Goal: Information Seeking & Learning: Learn about a topic

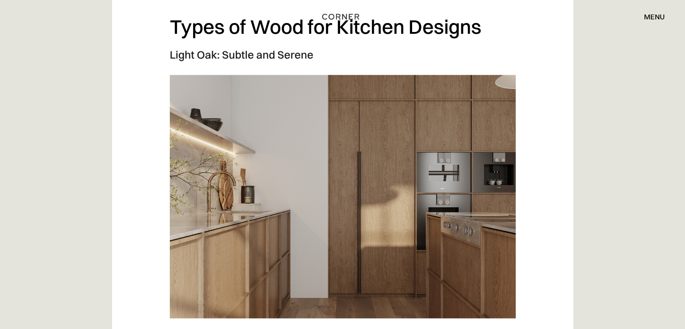
scroll to position [1081, 0]
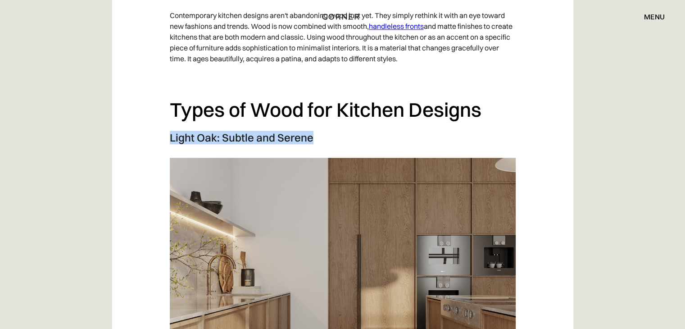
drag, startPoint x: 170, startPoint y: 134, endPoint x: 346, endPoint y: 134, distance: 176.1
click at [346, 134] on h3 "Light Oak: Subtle and Serene" at bounding box center [343, 138] width 346 height 14
copy h3 "Light Oak: Subtle and Serene"
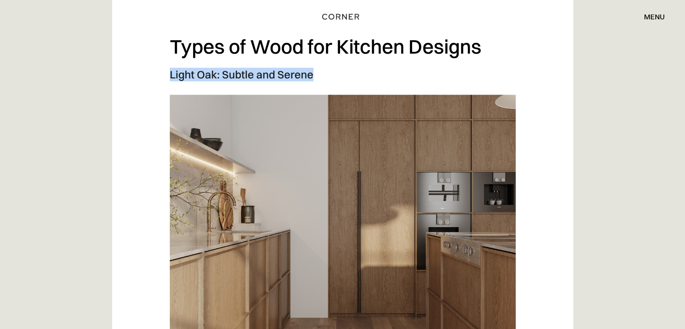
scroll to position [1126, 0]
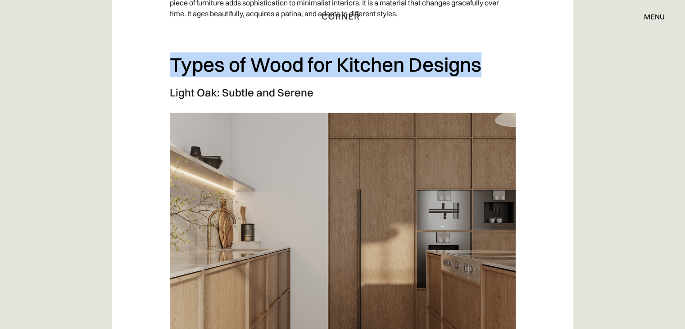
drag, startPoint x: 174, startPoint y: 59, endPoint x: 484, endPoint y: 51, distance: 309.9
copy h2 "Types of Wood for Kitchen Designs"
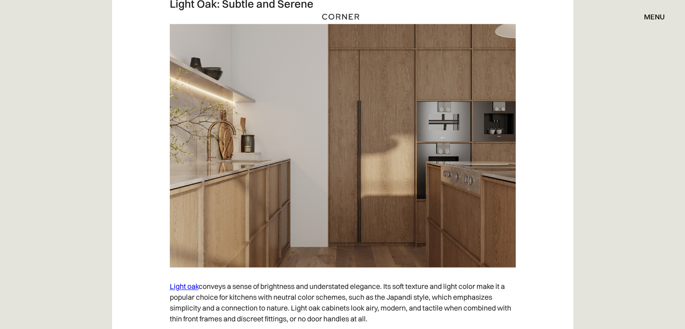
scroll to position [1216, 0]
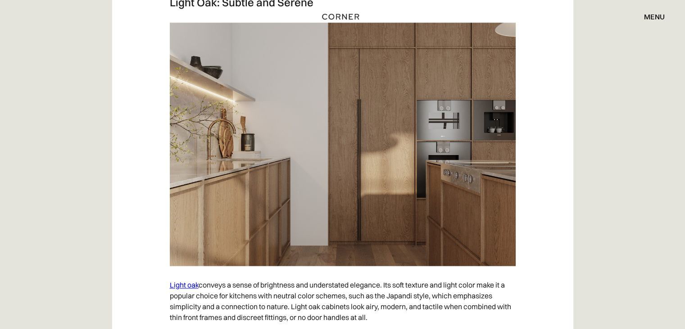
click at [381, 120] on img at bounding box center [343, 144] width 346 height 243
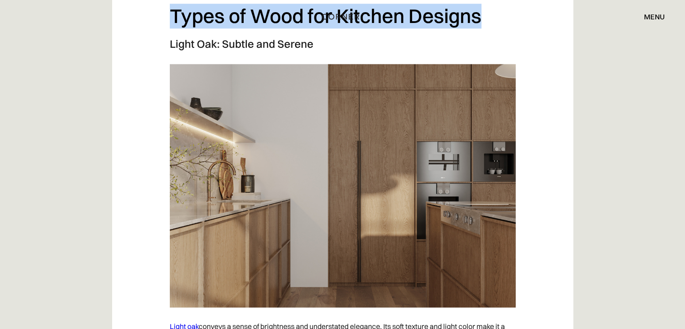
scroll to position [1261, 0]
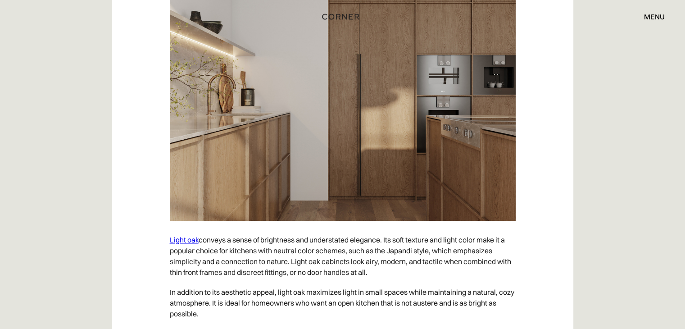
click at [344, 128] on img at bounding box center [343, 98] width 346 height 243
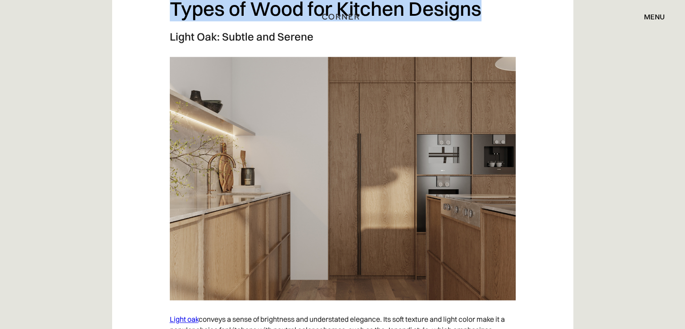
scroll to position [1171, 0]
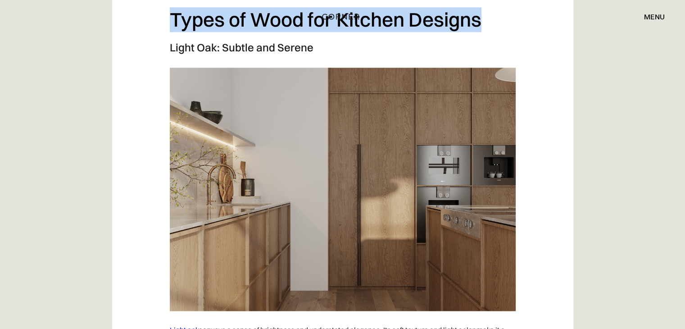
click at [319, 102] on img at bounding box center [343, 189] width 346 height 243
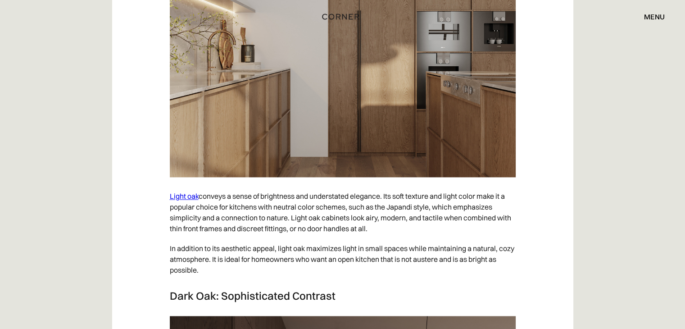
scroll to position [1306, 0]
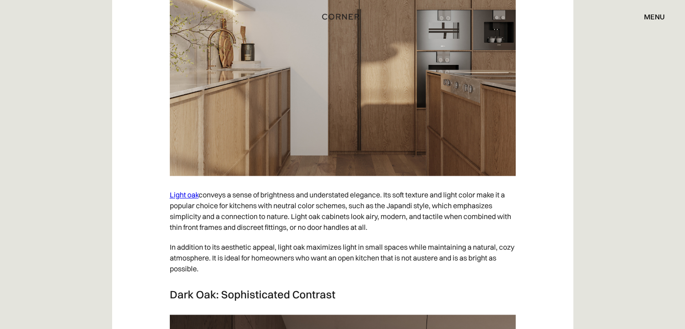
click at [193, 192] on link "Light oak" at bounding box center [184, 194] width 29 height 9
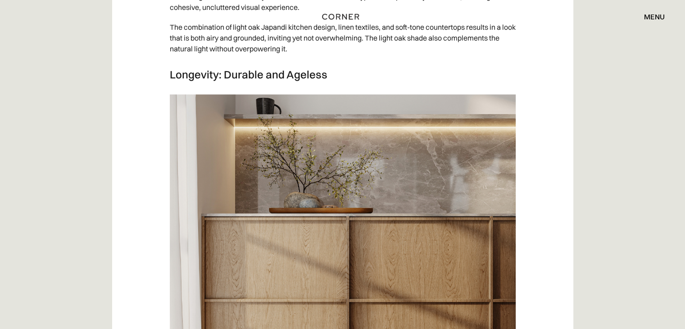
scroll to position [1981, 0]
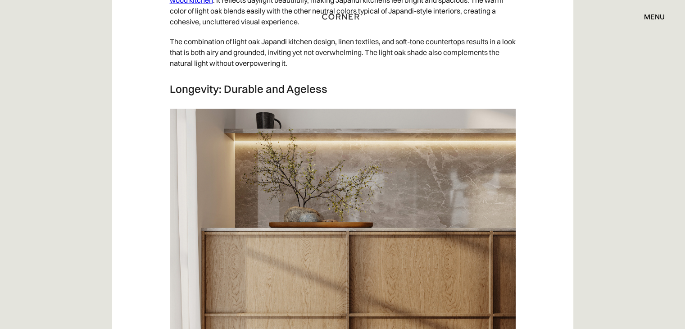
drag, startPoint x: 285, startPoint y: 153, endPoint x: 398, endPoint y: 96, distance: 127.3
click at [398, 109] on img at bounding box center [343, 230] width 346 height 243
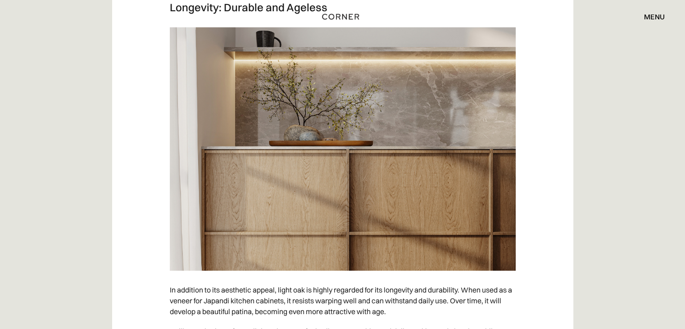
scroll to position [2071, 0]
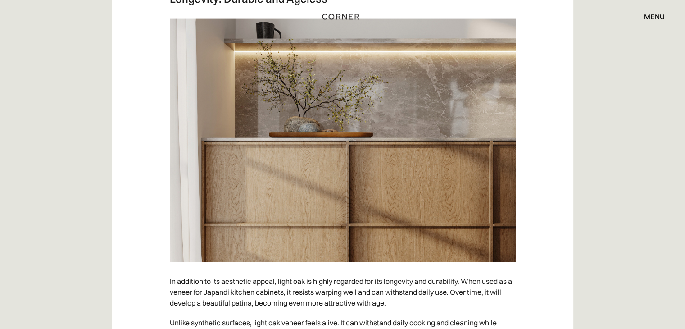
click at [324, 96] on img at bounding box center [343, 140] width 346 height 243
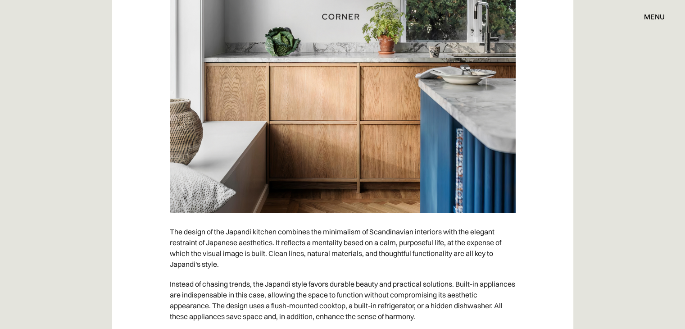
scroll to position [810, 0]
